Goal: Transaction & Acquisition: Purchase product/service

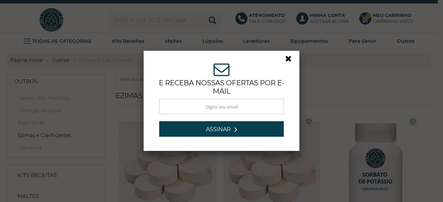
click at [287, 57] on link at bounding box center [291, 60] width 12 height 12
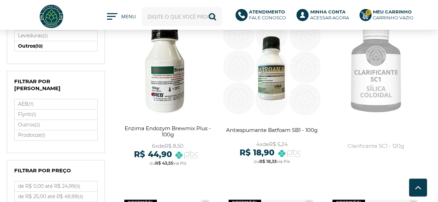
scroll to position [242, 0]
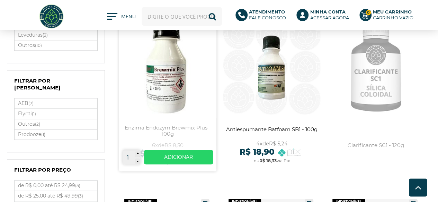
click at [173, 78] on link at bounding box center [167, 91] width 97 height 161
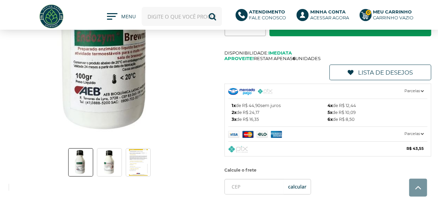
scroll to position [104, 0]
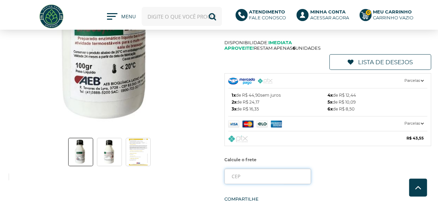
click at [253, 177] on input "tel" at bounding box center [267, 177] width 87 height 16
type input "7"
type input "89040-490"
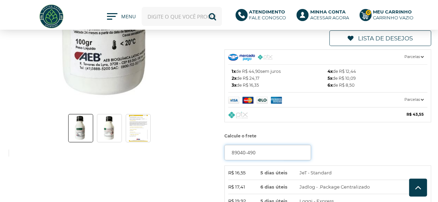
scroll to position [138, 0]
